Goal: Use online tool/utility: Utilize a website feature to perform a specific function

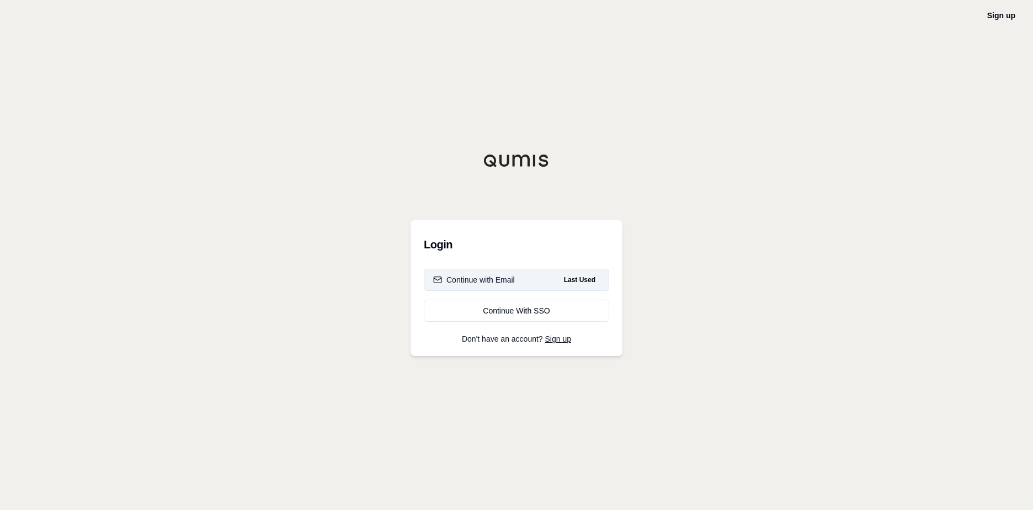
click at [493, 277] on div "Continue with Email" at bounding box center [474, 279] width 82 height 11
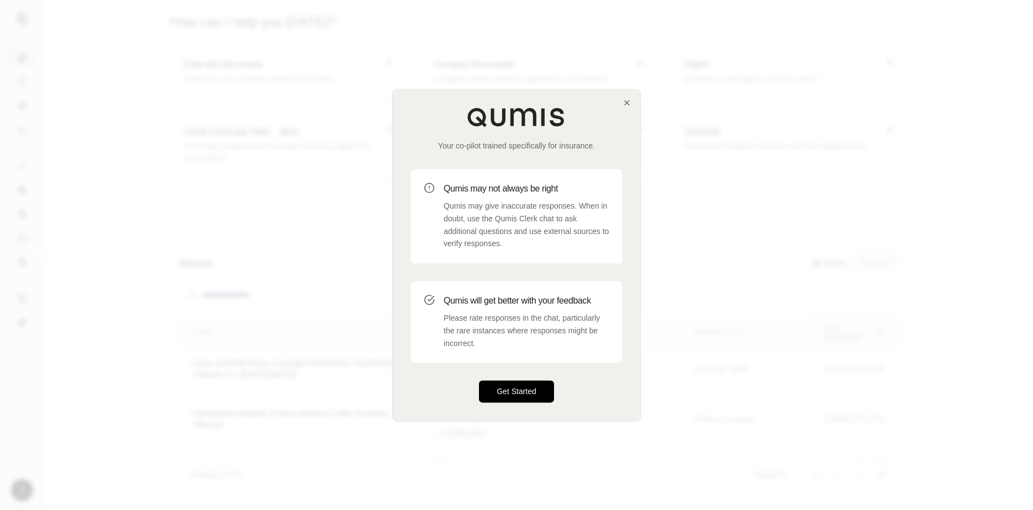
click at [516, 395] on button "Get Started" at bounding box center [516, 392] width 75 height 22
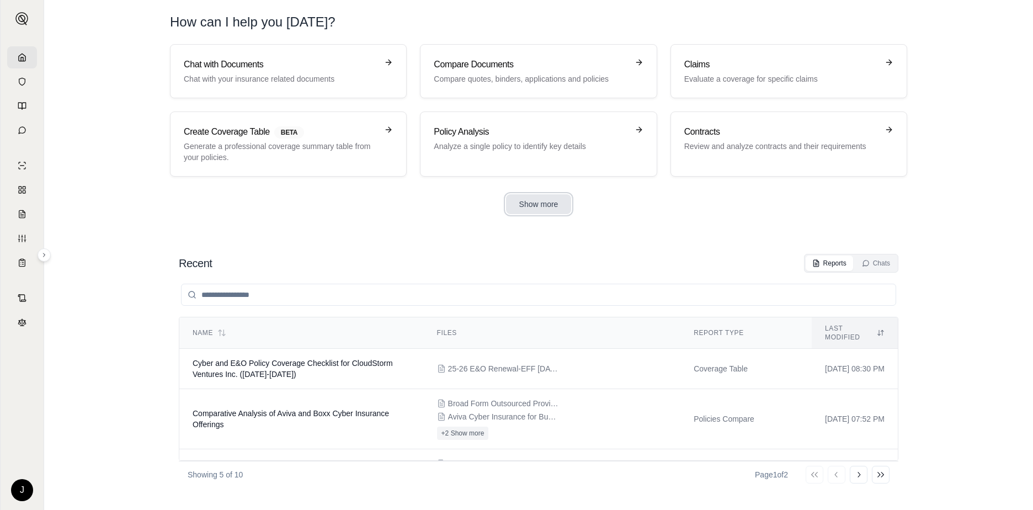
click at [545, 205] on button "Show more" at bounding box center [539, 204] width 66 height 20
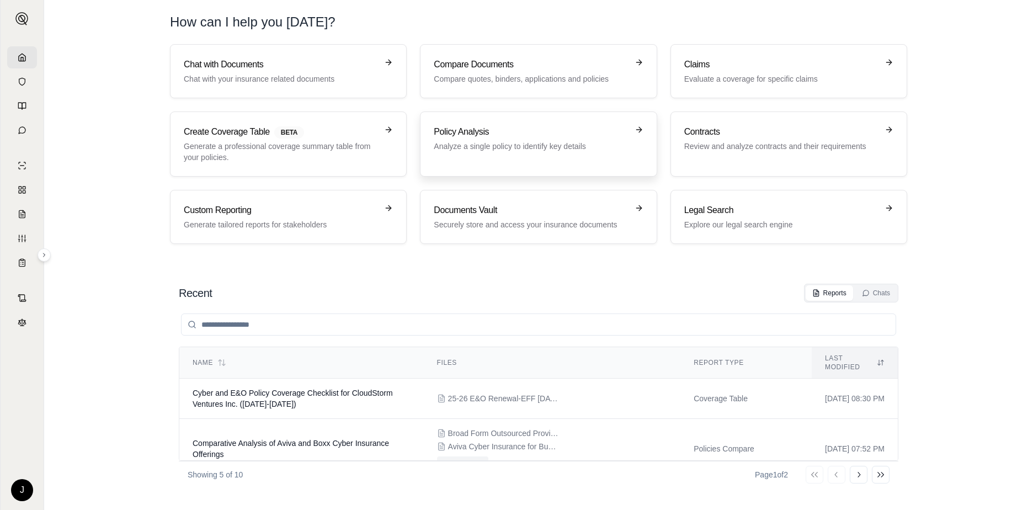
click at [505, 124] on link "Policy Analysis Analyze a single policy to identify key details" at bounding box center [538, 143] width 237 height 65
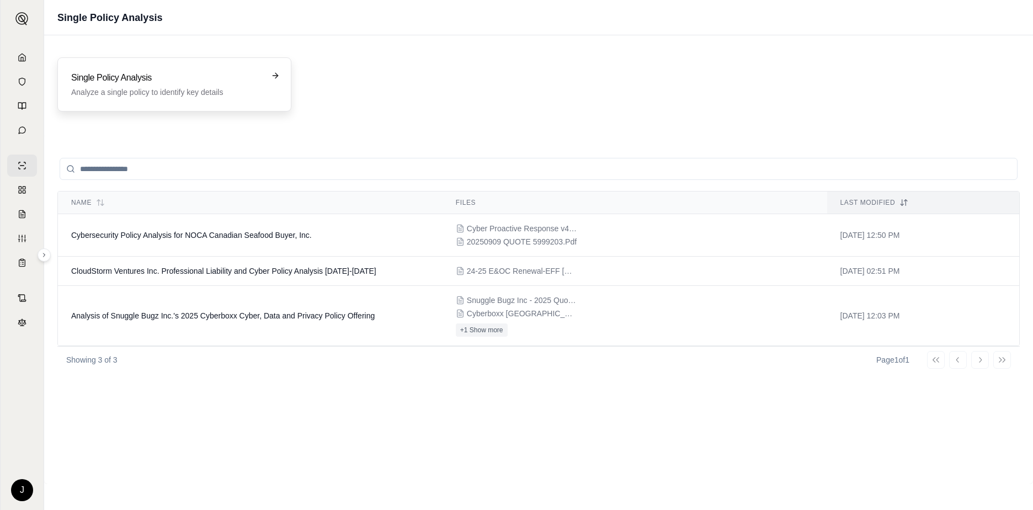
click at [147, 78] on h3 "Single Policy Analysis" at bounding box center [166, 77] width 191 height 13
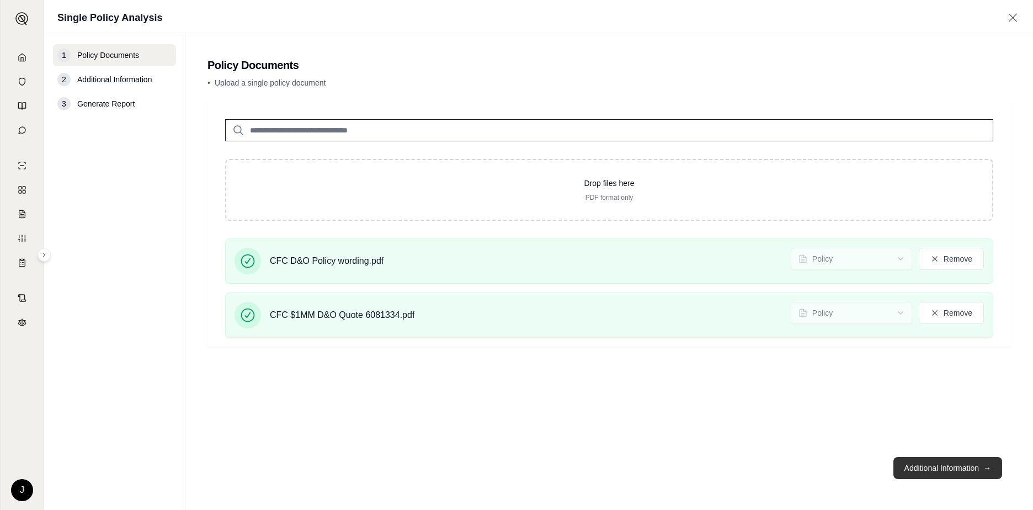
click at [932, 465] on button "Additional Information →" at bounding box center [948, 468] width 109 height 22
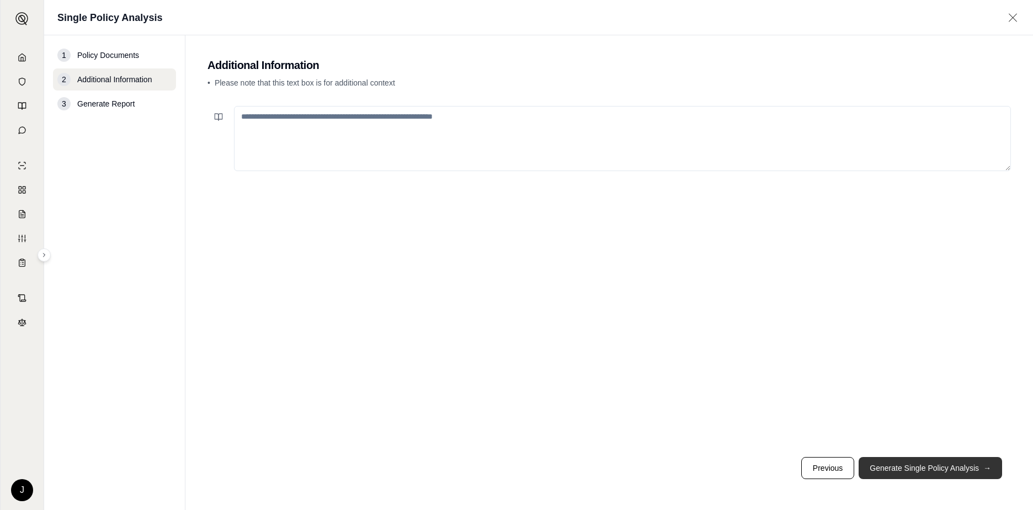
click at [932, 465] on button "Generate Single Policy Analysis →" at bounding box center [931, 468] width 144 height 22
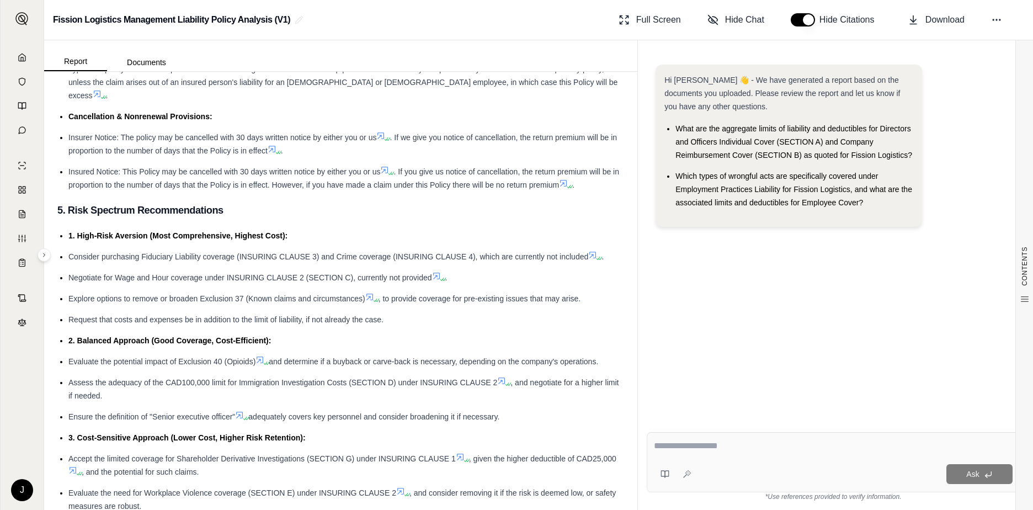
scroll to position [2864, 0]
